Goal: Navigation & Orientation: Find specific page/section

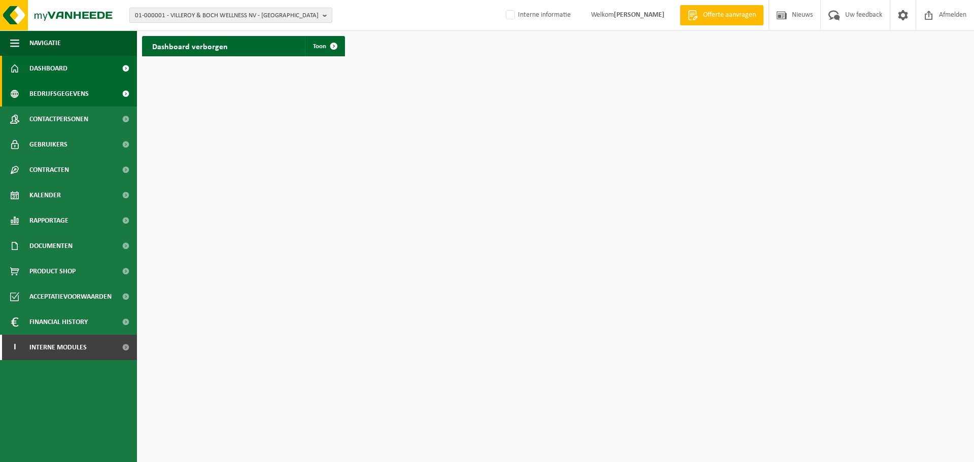
click at [54, 92] on span "Bedrijfsgegevens" at bounding box center [58, 93] width 59 height 25
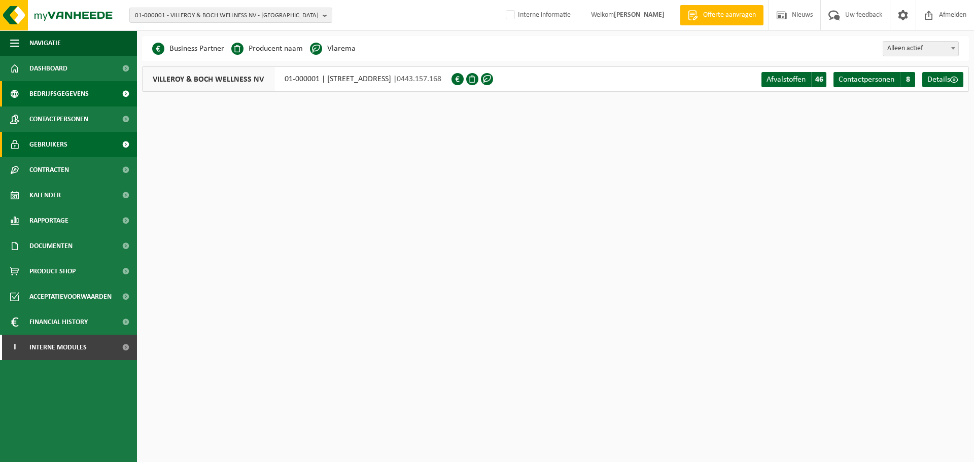
click at [46, 141] on span "Gebruikers" at bounding box center [48, 144] width 38 height 25
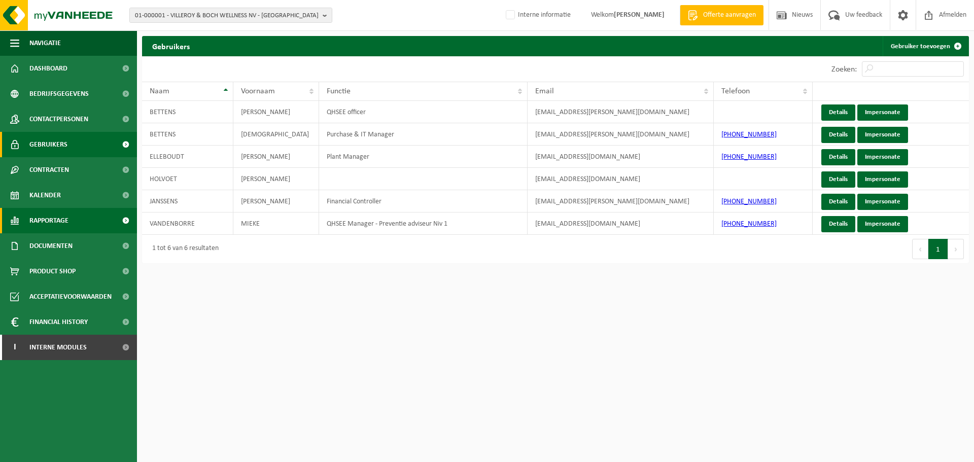
click at [63, 213] on span "Rapportage" at bounding box center [48, 220] width 39 height 25
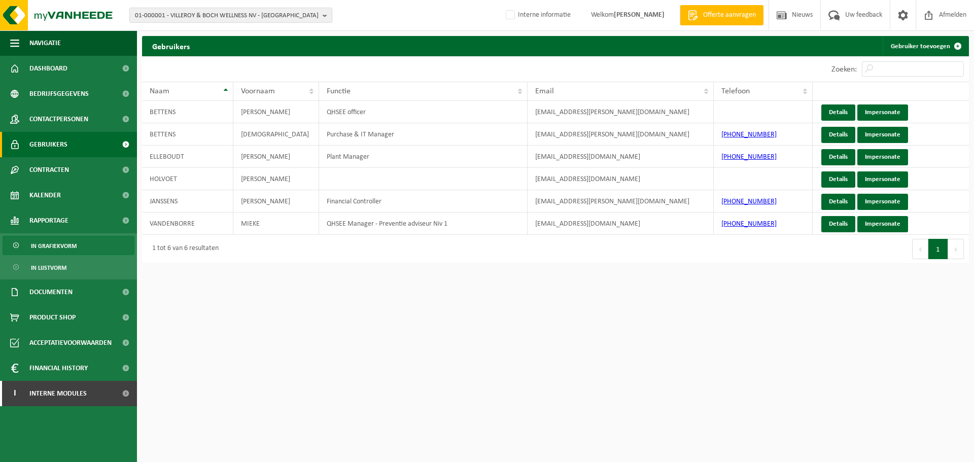
click at [42, 246] on span "In grafiekvorm" at bounding box center [54, 245] width 46 height 19
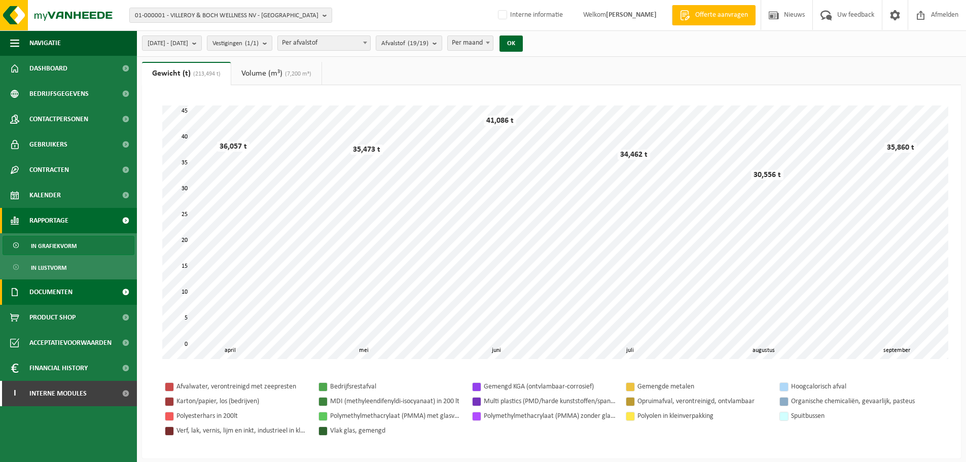
click at [44, 288] on span "Documenten" at bounding box center [50, 291] width 43 height 25
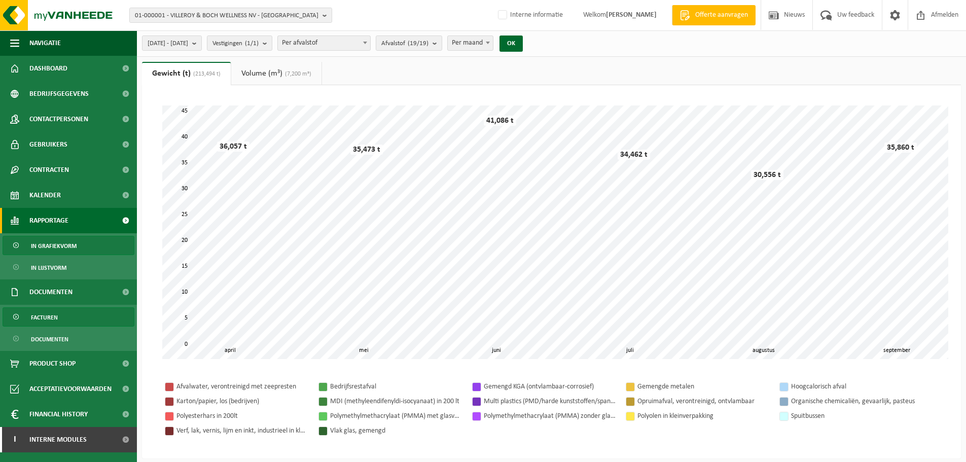
click at [43, 321] on span "Facturen" at bounding box center [44, 317] width 27 height 19
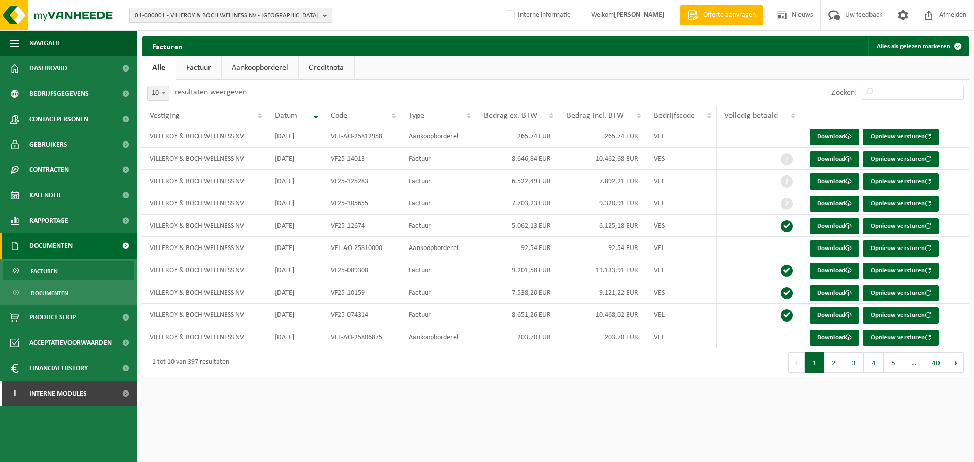
click at [329, 17] on b "button" at bounding box center [327, 15] width 9 height 14
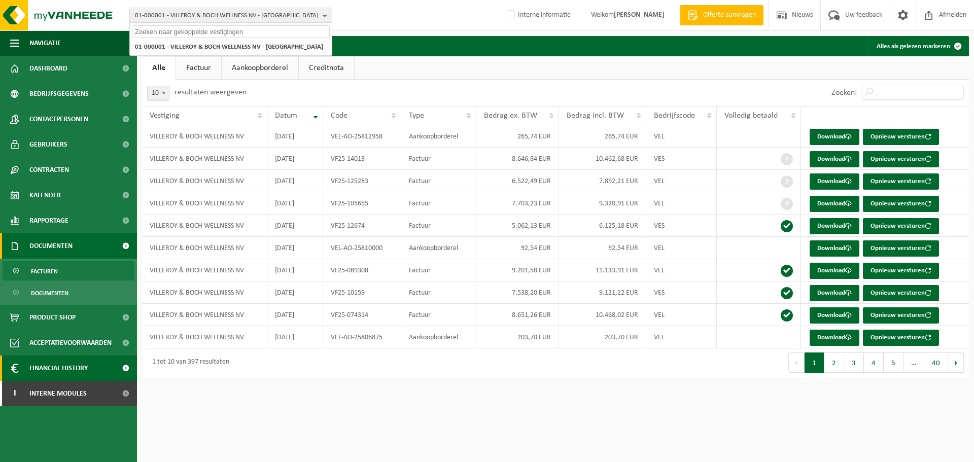
click at [65, 367] on span "Financial History" at bounding box center [58, 367] width 58 height 25
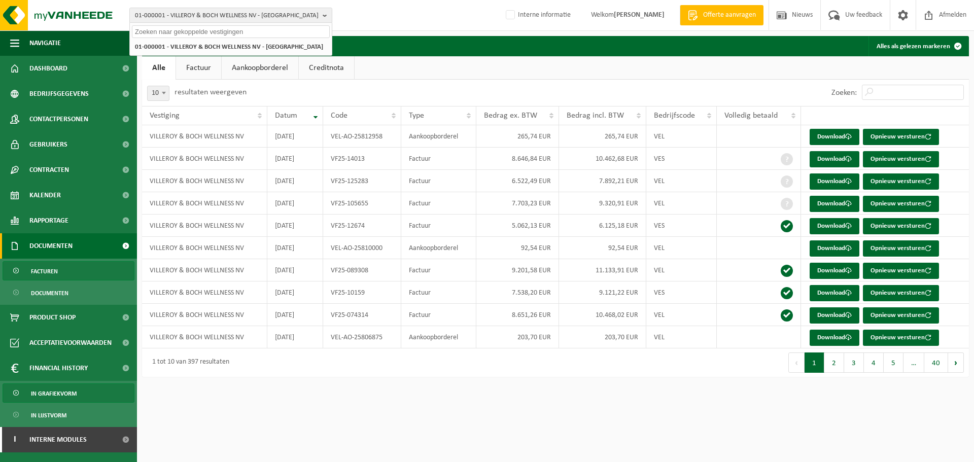
click at [65, 388] on span "In grafiekvorm" at bounding box center [54, 393] width 46 height 19
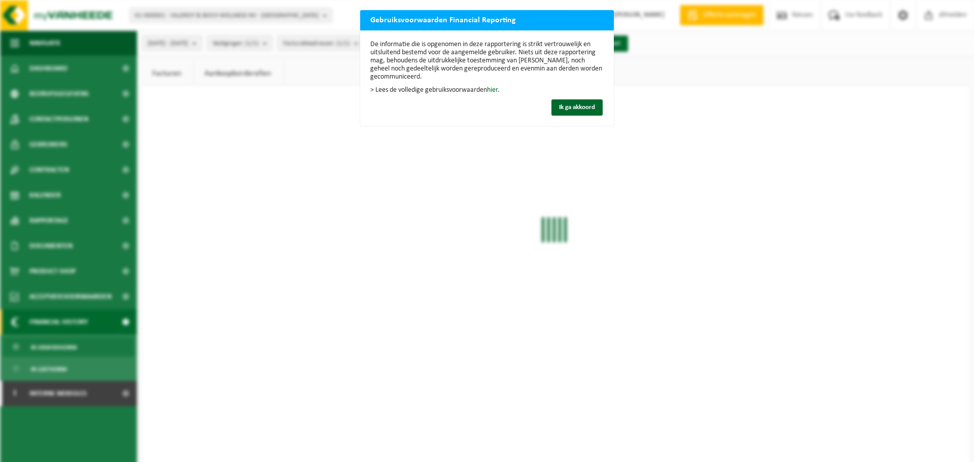
click at [565, 97] on div "De informatie die is opgenomen in deze rapportering is strikt vertrouwelijk en …" at bounding box center [487, 77] width 254 height 95
click at [565, 104] on span "Ik ga akkoord" at bounding box center [577, 107] width 36 height 7
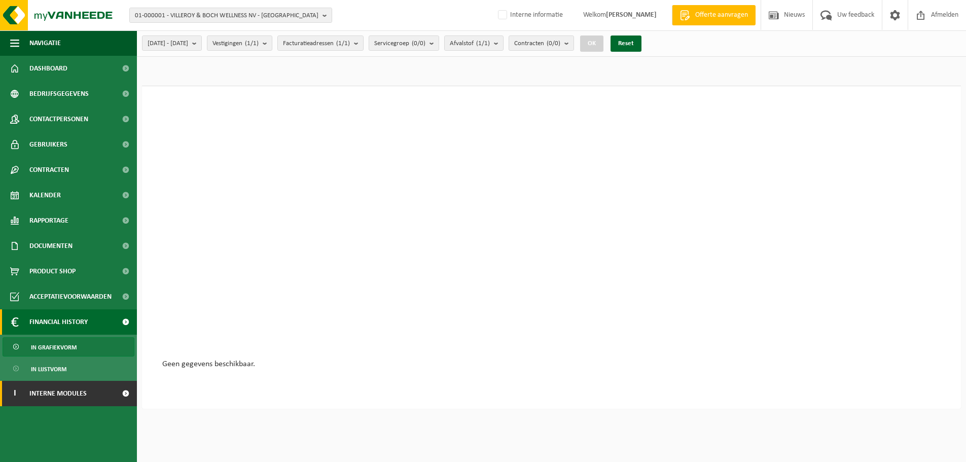
click at [50, 392] on span "Interne modules" at bounding box center [57, 393] width 57 height 25
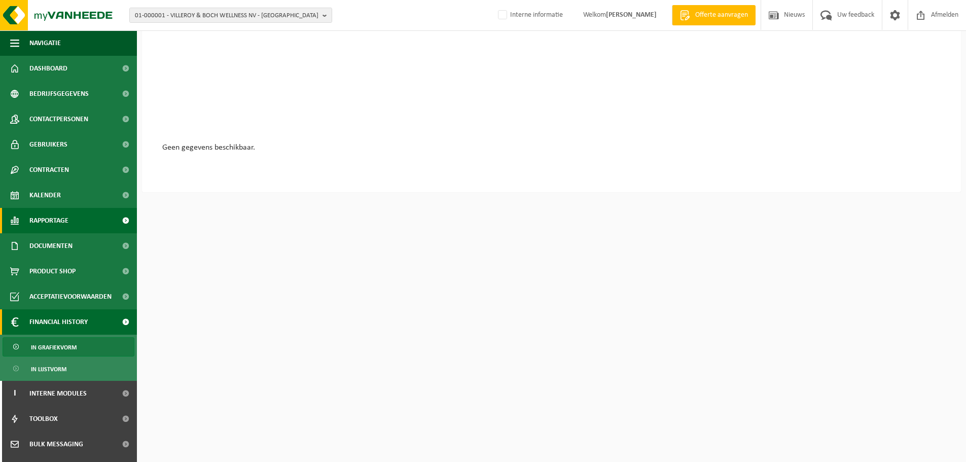
scroll to position [216, 0]
click at [62, 19] on img at bounding box center [61, 15] width 122 height 30
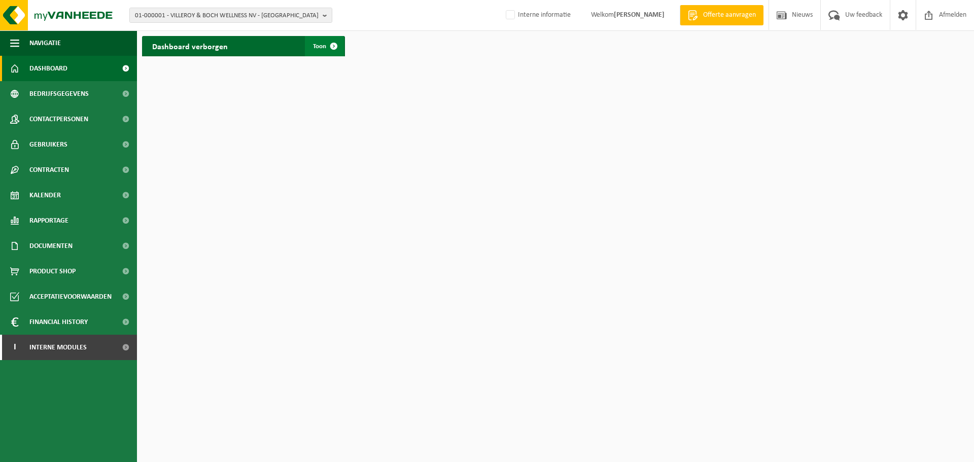
click at [325, 45] on span at bounding box center [334, 46] width 20 height 20
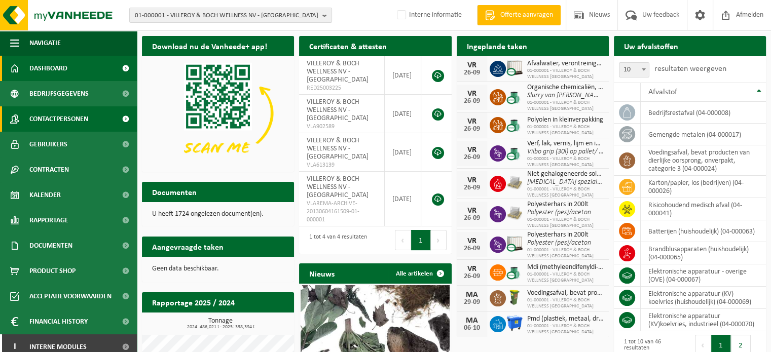
click at [65, 121] on span "Contactpersonen" at bounding box center [58, 118] width 59 height 25
